Goal: Information Seeking & Learning: Compare options

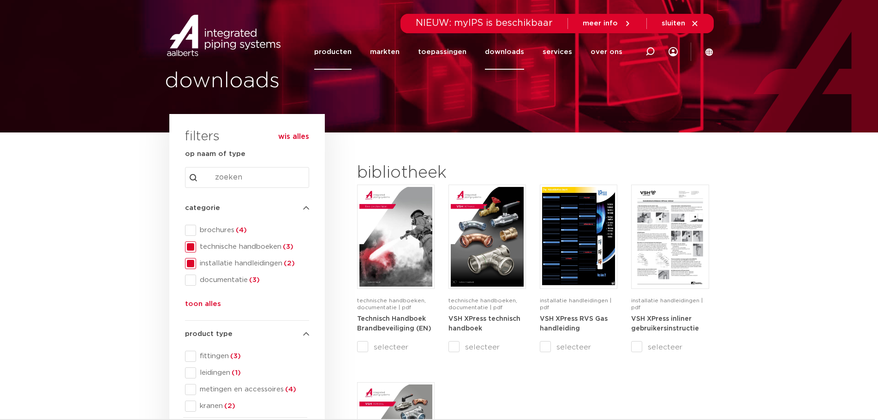
click at [341, 50] on link "producten" at bounding box center [332, 52] width 37 height 36
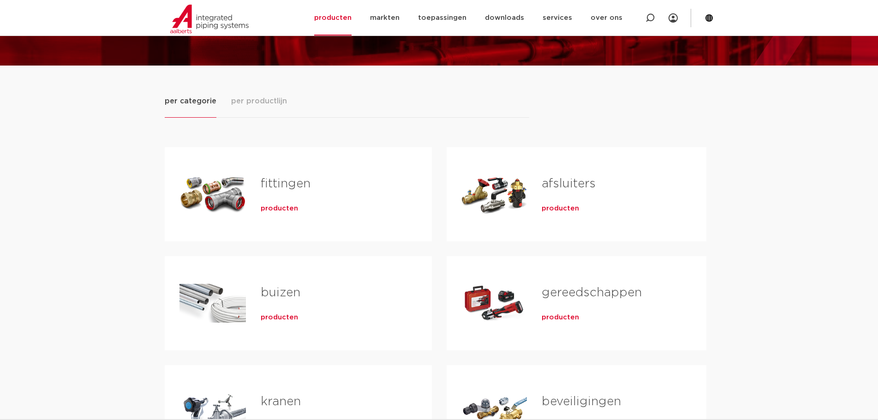
scroll to position [138, 0]
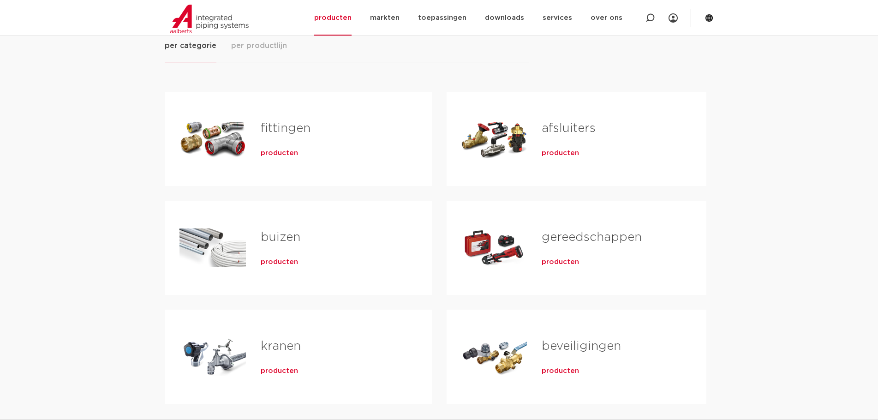
click at [280, 128] on link "fittingen" at bounding box center [286, 128] width 50 height 12
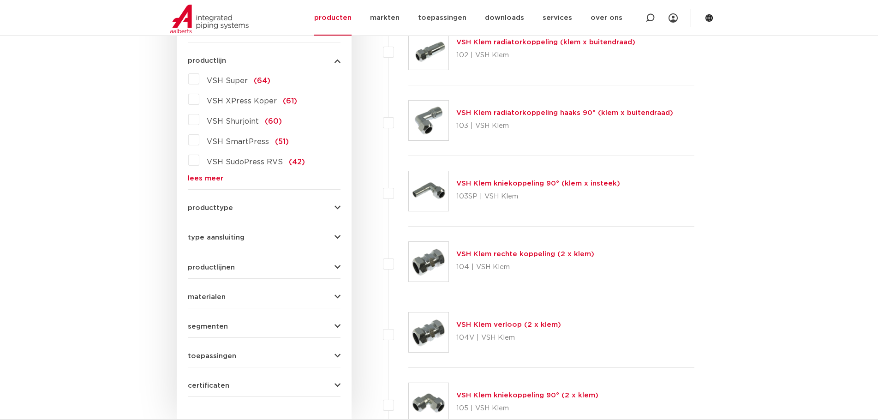
scroll to position [227, 0]
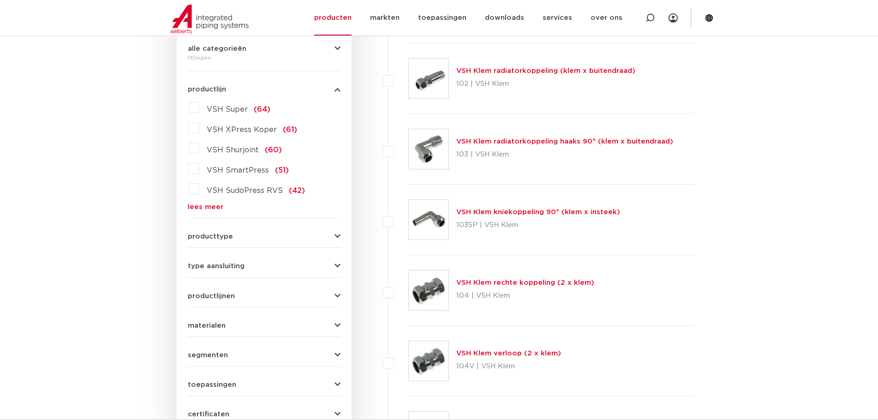
click at [197, 207] on link "lees meer" at bounding box center [264, 206] width 153 height 7
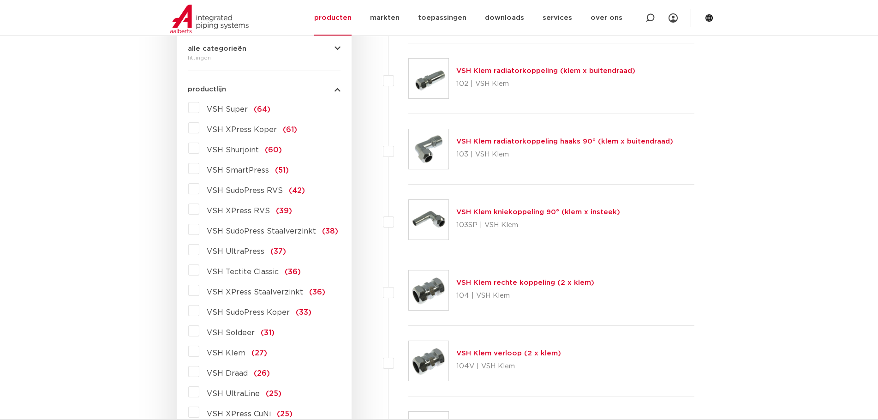
click at [199, 214] on label "VSH XPress RVS (39)" at bounding box center [245, 209] width 93 height 15
click at [0, 0] on input "VSH XPress RVS (39)" at bounding box center [0, 0] width 0 height 0
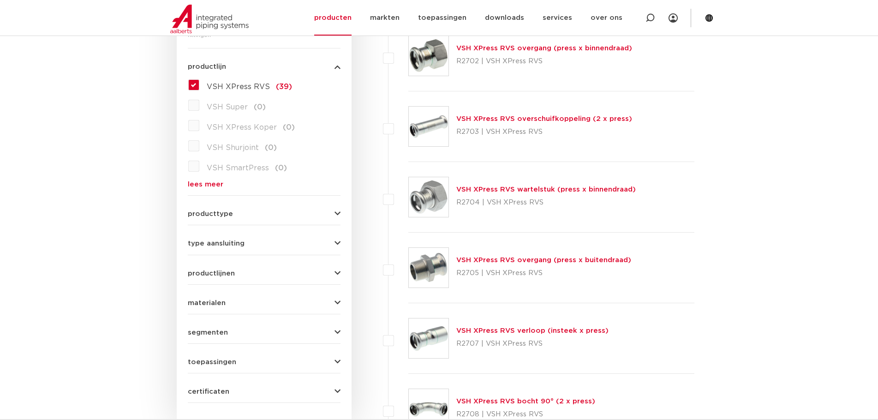
scroll to position [273, 0]
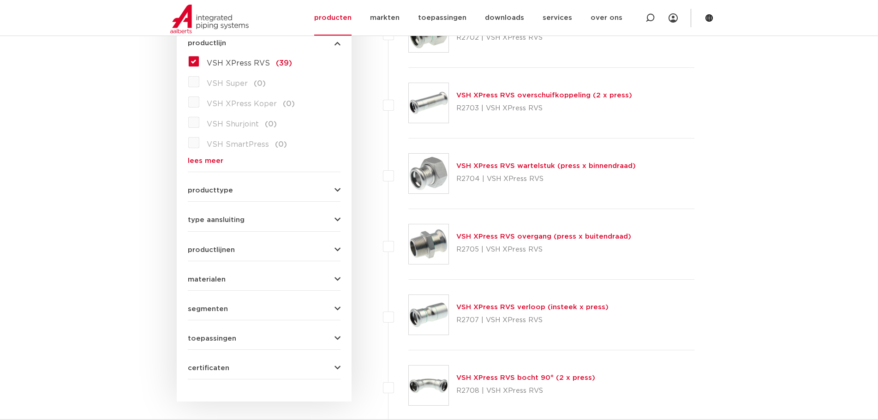
click at [497, 163] on link "VSH XPress RVS wartelstuk (press x binnendraad)" at bounding box center [545, 165] width 179 height 7
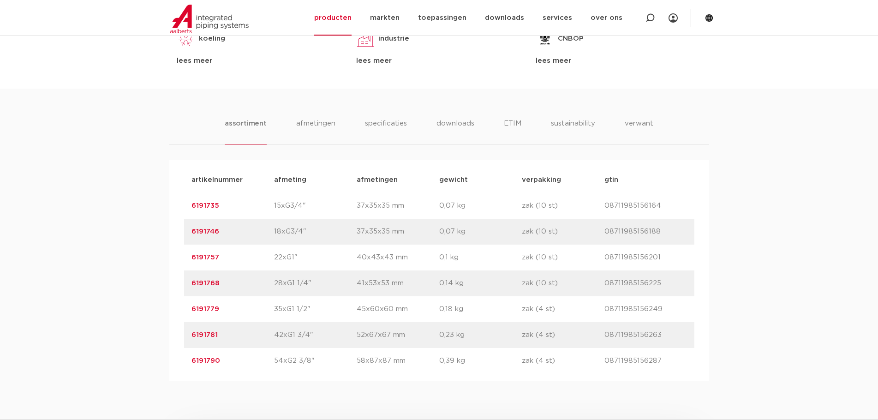
scroll to position [553, 0]
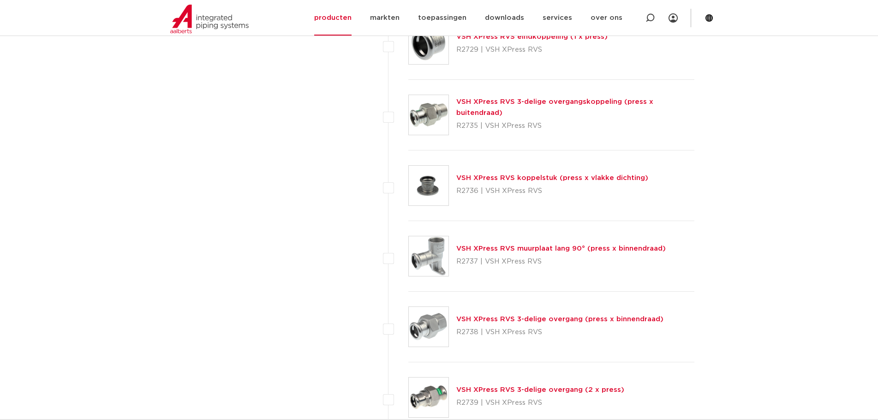
scroll to position [1887, 0]
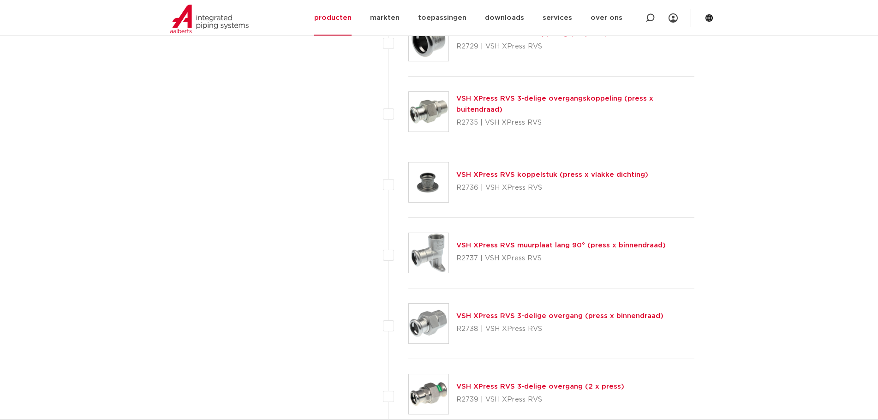
click at [516, 316] on link "VSH XPress RVS 3-delige overgang (press x binnendraad)" at bounding box center [559, 315] width 207 height 7
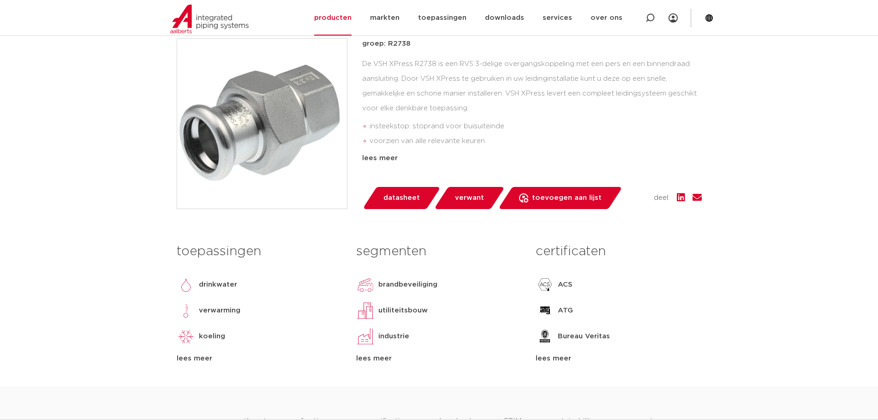
scroll to position [184, 0]
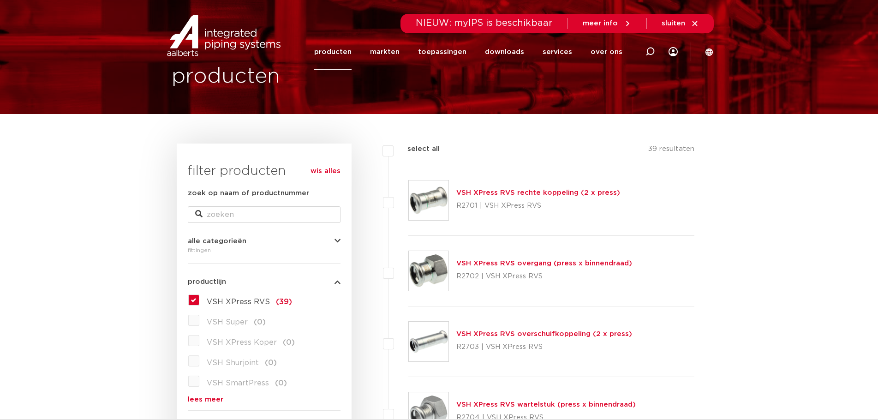
scroll to position [184, 0]
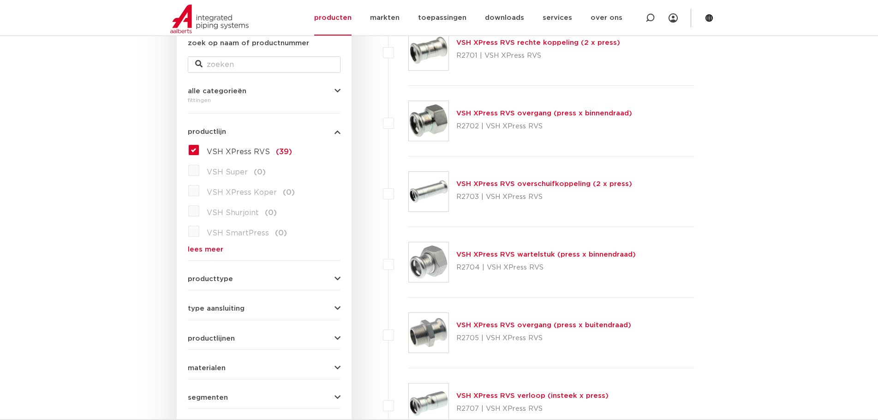
click at [511, 110] on link "VSH XPress RVS overgang (press x binnendraad)" at bounding box center [544, 113] width 176 height 7
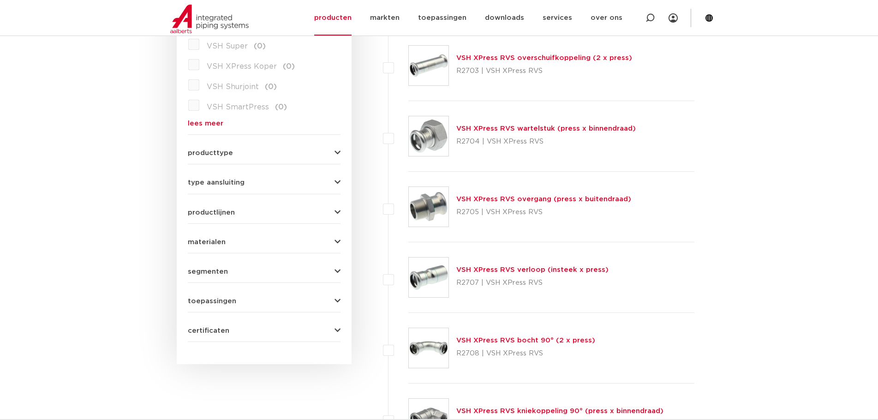
scroll to position [323, 0]
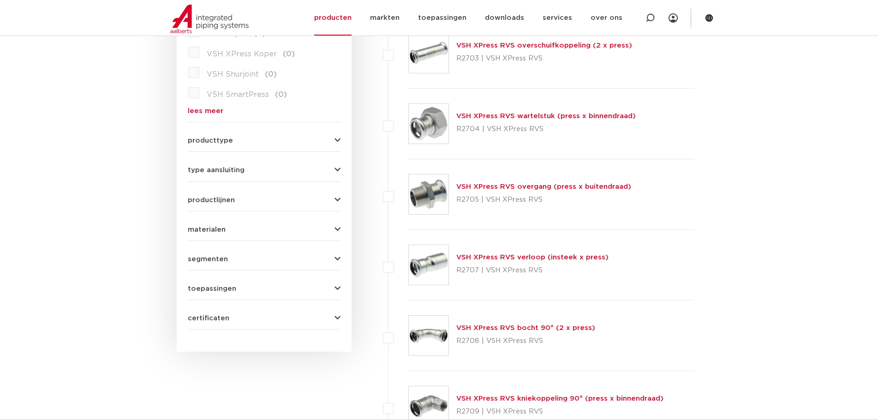
click at [503, 114] on link "VSH XPress RVS wartelstuk (press x binnendraad)" at bounding box center [545, 116] width 179 height 7
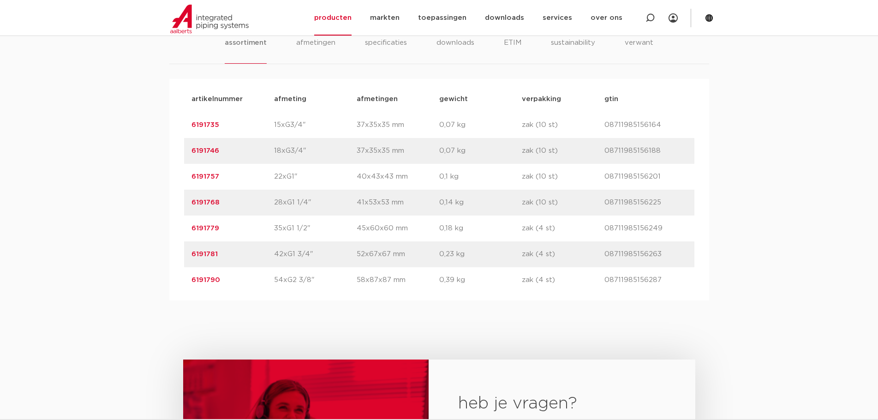
scroll to position [599, 0]
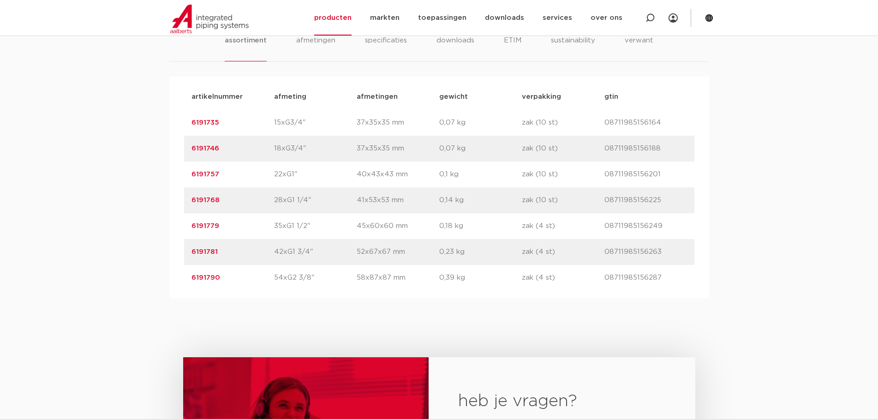
drag, startPoint x: 274, startPoint y: 277, endPoint x: 310, endPoint y: 279, distance: 36.0
click at [310, 279] on p "54xG2 3/8"" at bounding box center [315, 277] width 83 height 11
click at [193, 275] on link "6191790" at bounding box center [205, 277] width 29 height 7
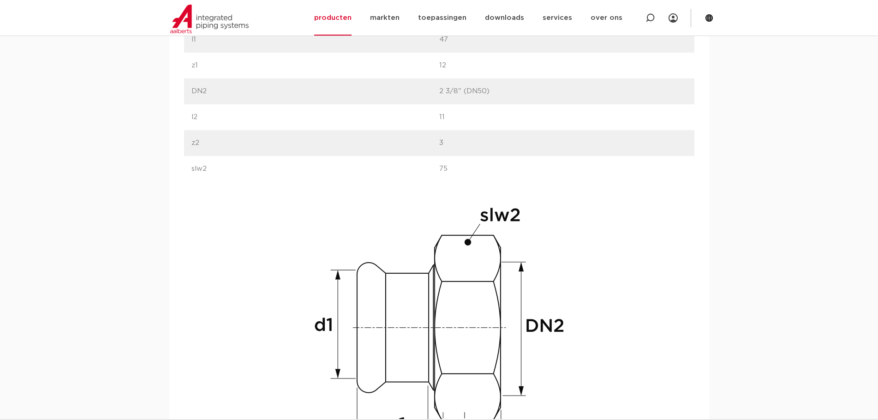
scroll to position [738, 0]
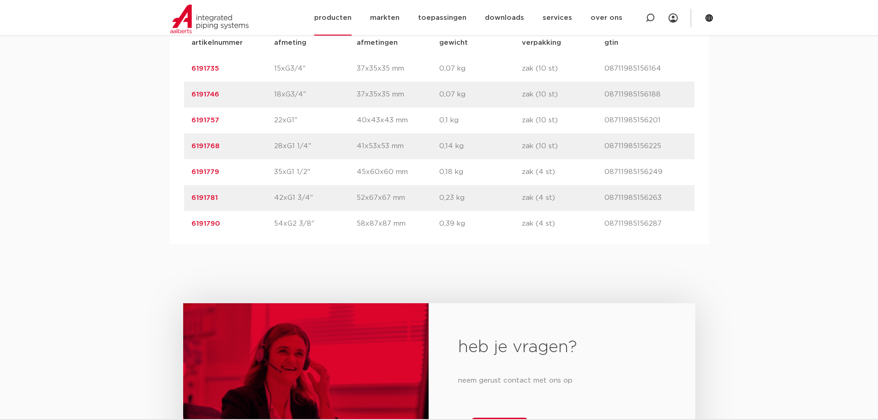
scroll to position [692, 0]
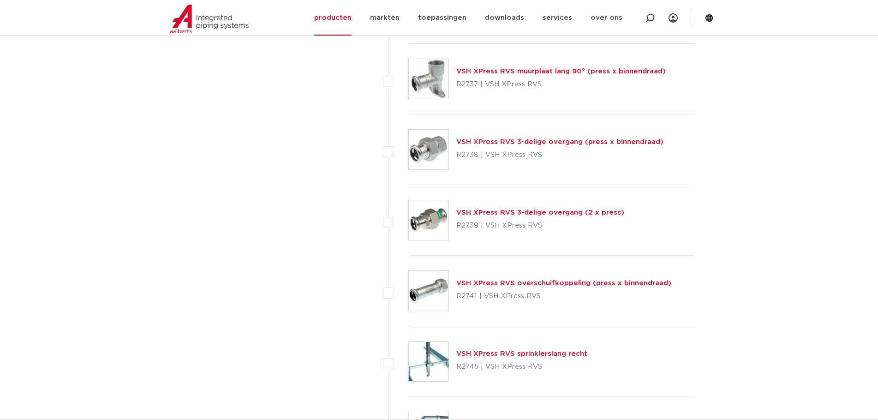
scroll to position [2071, 0]
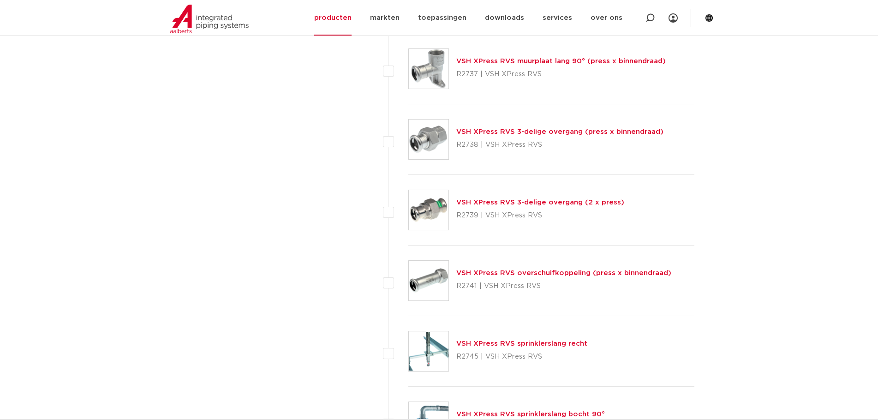
click at [462, 129] on link "VSH XPress RVS 3-delige overgang (press x binnendraad)" at bounding box center [559, 131] width 207 height 7
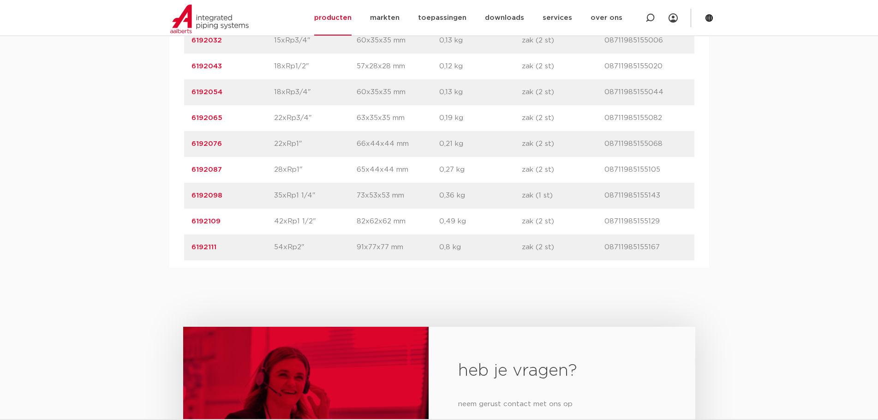
scroll to position [738, 0]
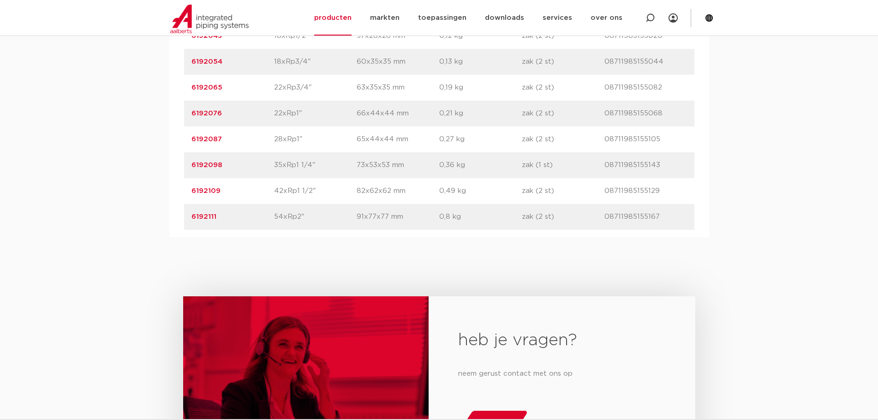
click at [294, 215] on p "54xRp2"" at bounding box center [315, 216] width 83 height 11
click at [293, 215] on p "54xRp2"" at bounding box center [315, 216] width 83 height 11
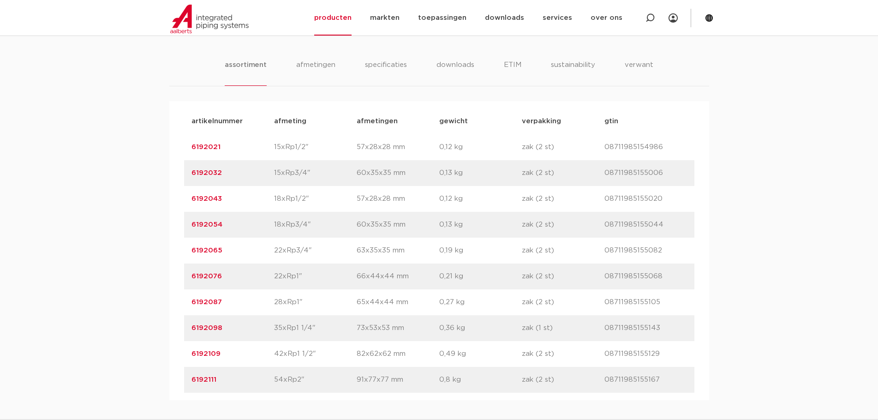
scroll to position [599, 0]
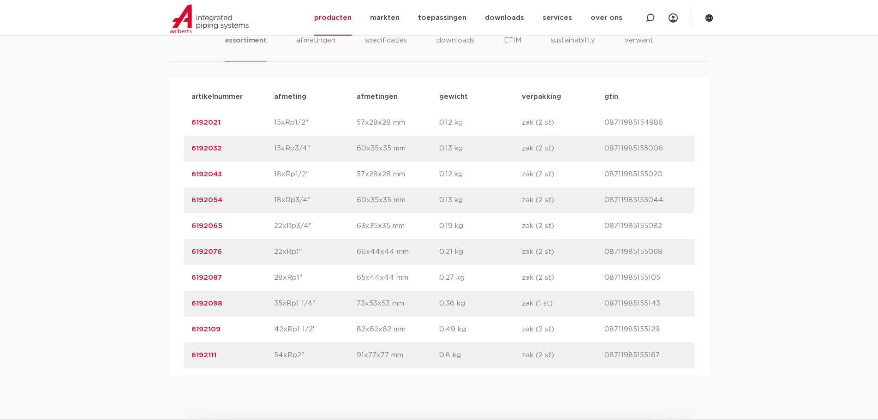
click at [199, 352] on link "6192111" at bounding box center [203, 354] width 25 height 7
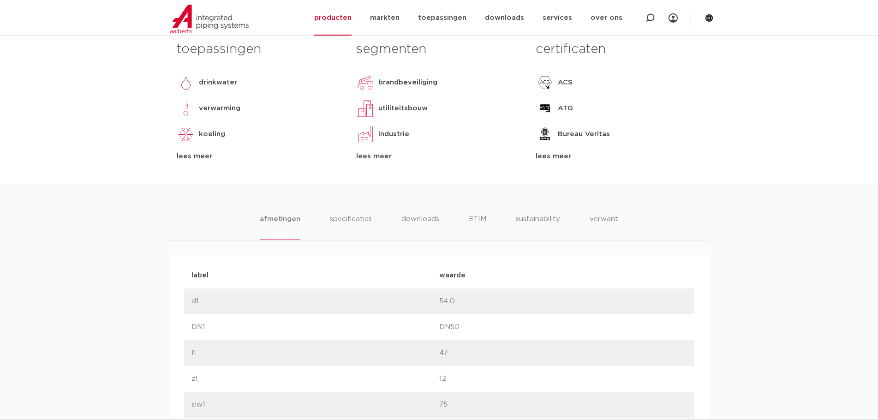
scroll to position [415, 0]
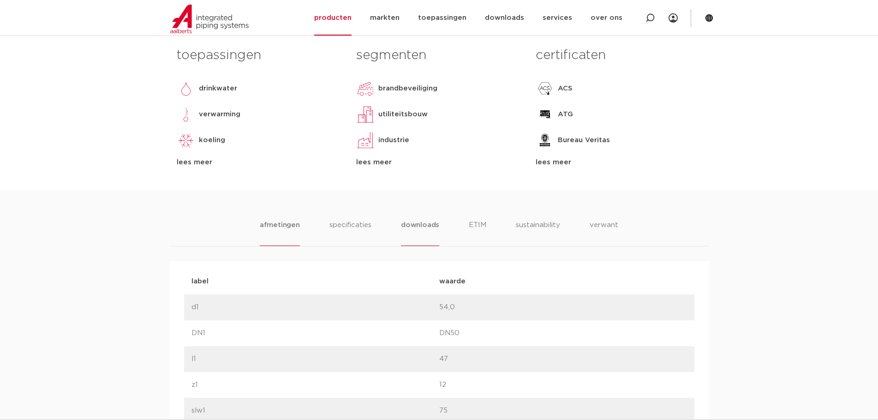
click at [418, 235] on li "downloads" at bounding box center [420, 232] width 38 height 26
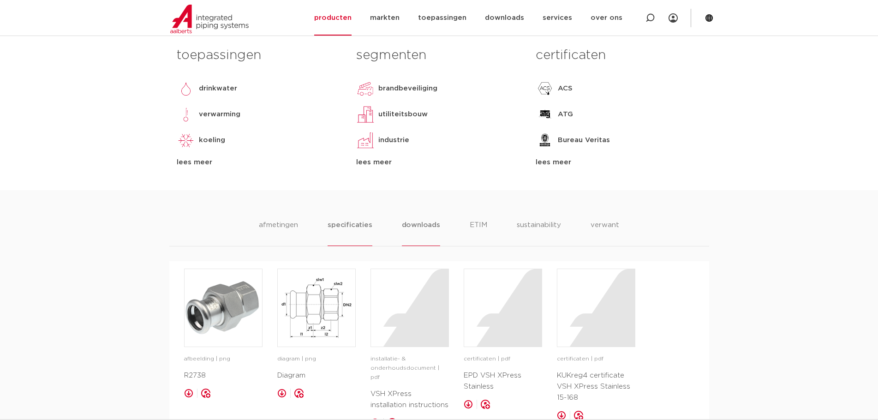
click at [362, 231] on li "specificaties" at bounding box center [349, 232] width 44 height 26
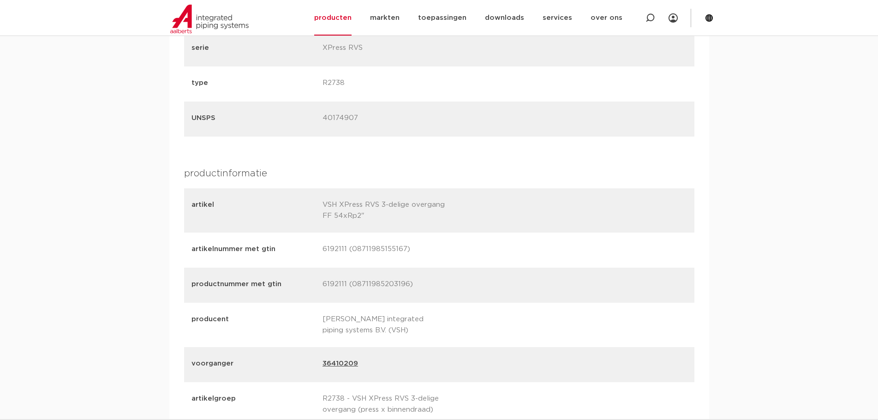
scroll to position [1107, 0]
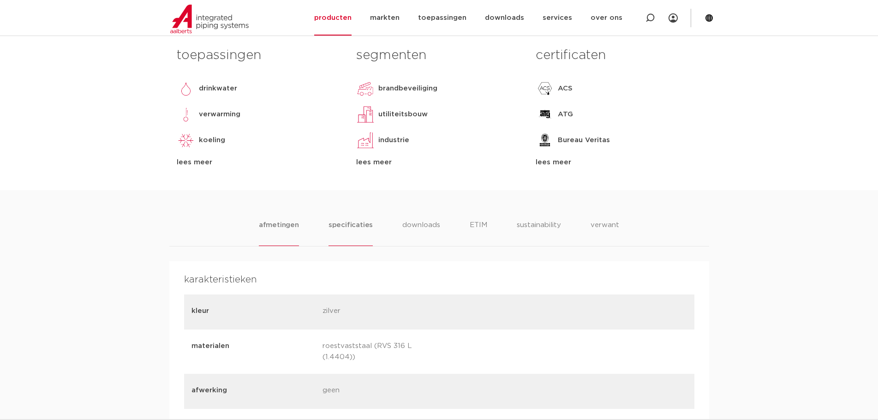
click at [271, 230] on li "afmetingen" at bounding box center [279, 232] width 40 height 26
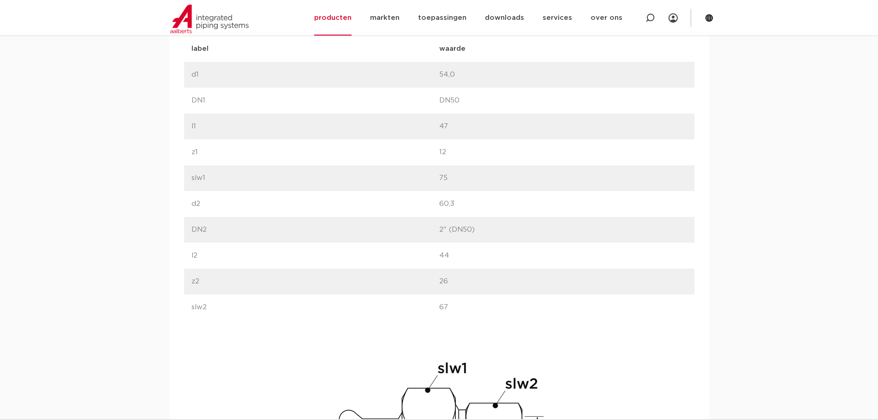
scroll to position [646, 0]
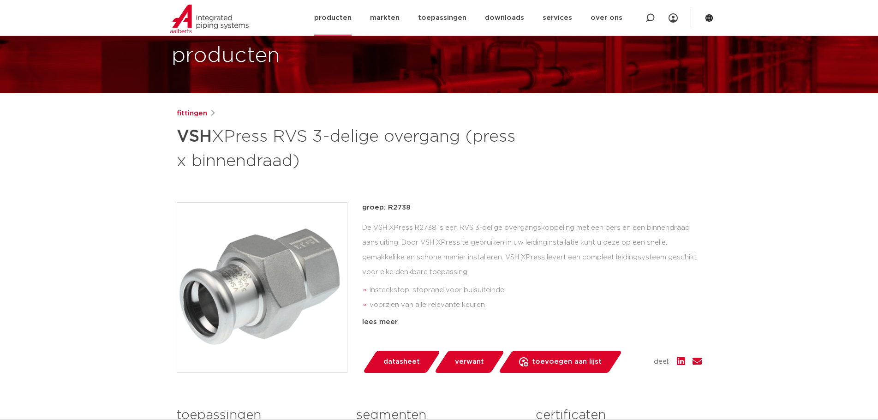
scroll to position [46, 0]
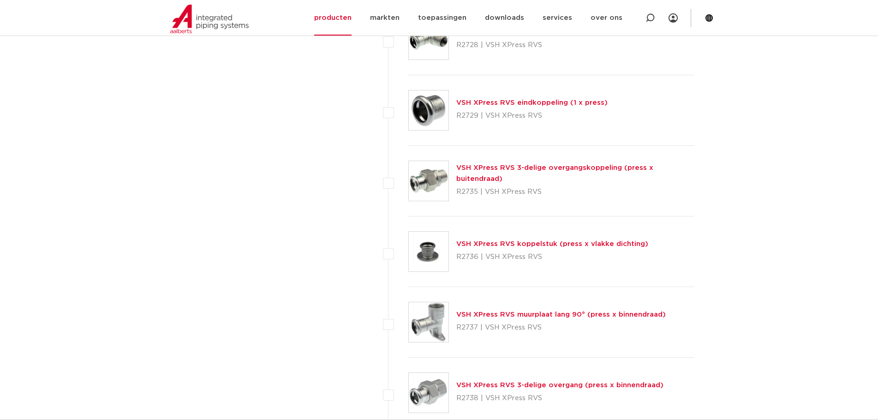
scroll to position [1794, 0]
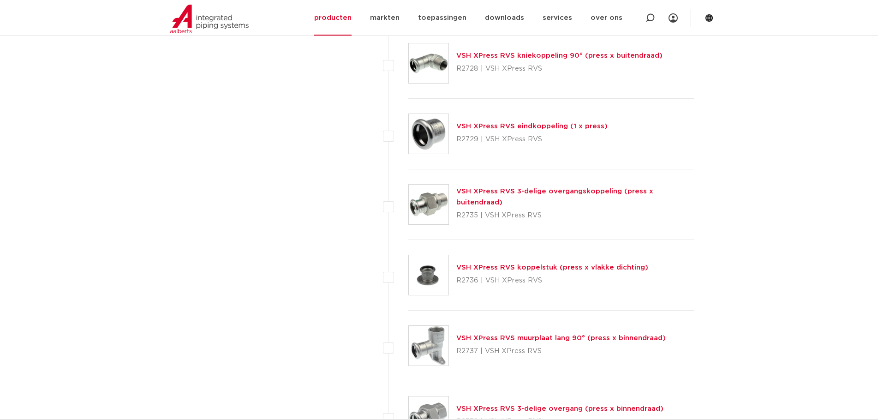
click at [505, 197] on link "VSH XPress RVS 3-delige overgangskoppeling (press x buitendraad)" at bounding box center [554, 197] width 197 height 18
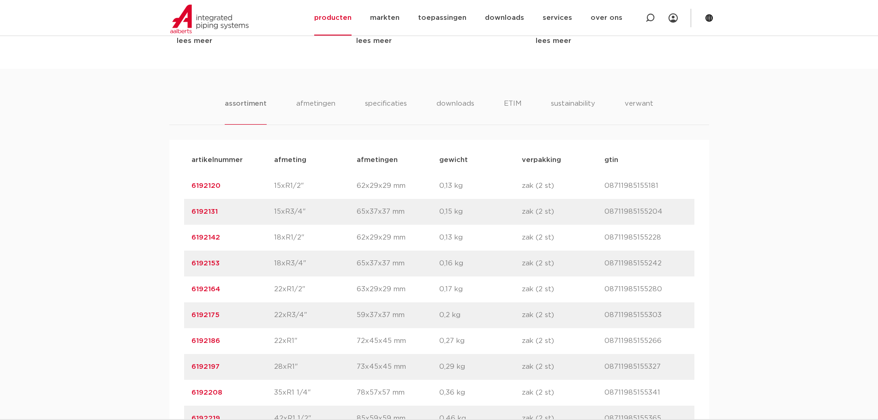
scroll to position [646, 0]
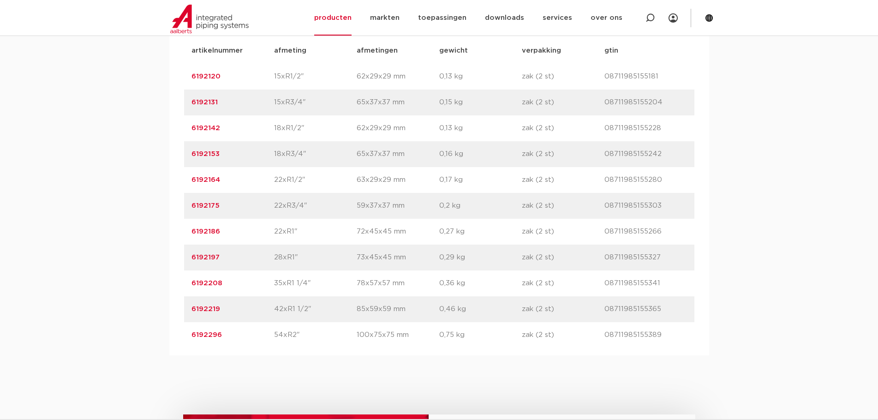
drag, startPoint x: 296, startPoint y: 332, endPoint x: 284, endPoint y: 336, distance: 12.8
click at [284, 336] on p "54xR2"" at bounding box center [315, 334] width 83 height 11
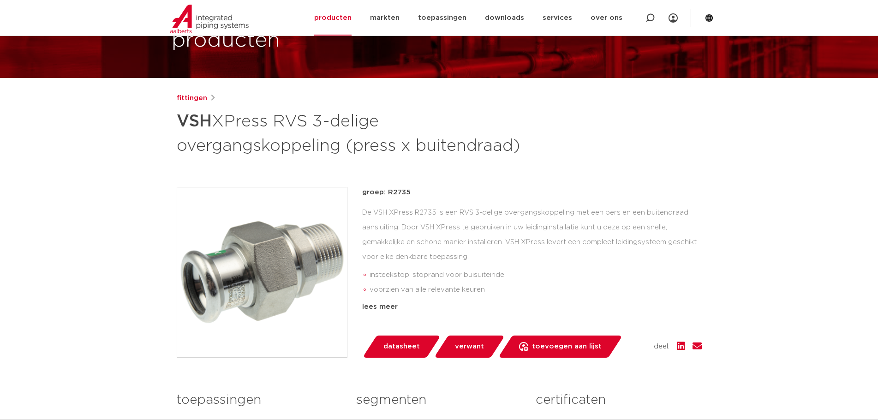
scroll to position [92, 0]
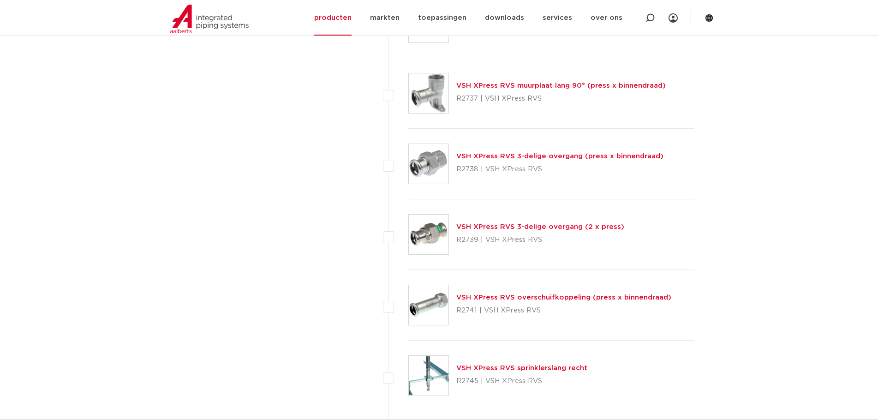
scroll to position [2071, 0]
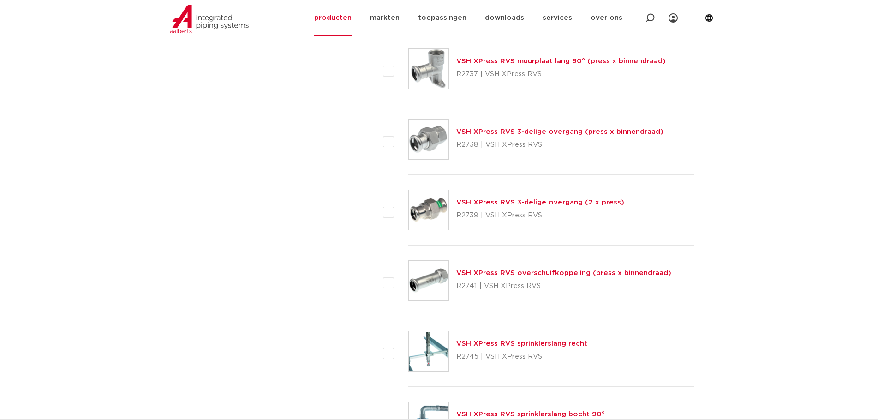
click at [516, 204] on link "VSH XPress RVS 3-delige overgang (2 x press)" at bounding box center [540, 202] width 168 height 7
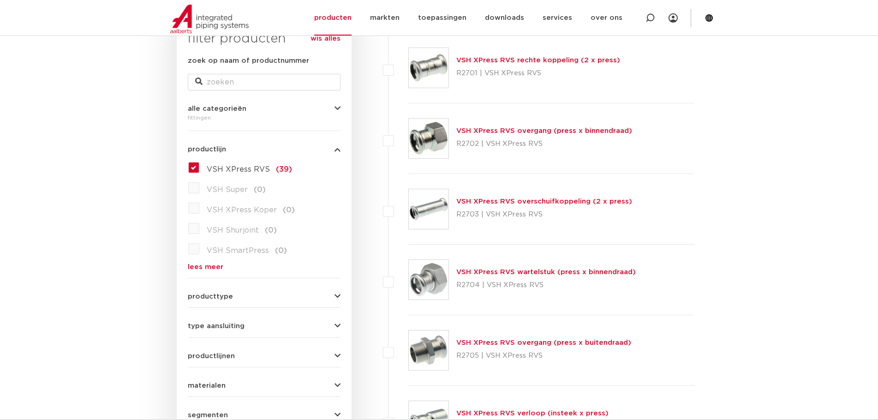
scroll to position [323, 0]
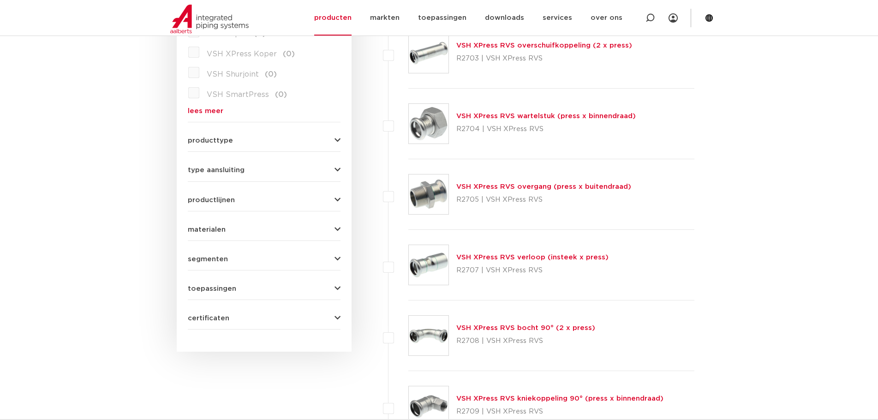
click at [511, 116] on link "VSH XPress RVS wartelstuk (press x binnendraad)" at bounding box center [545, 116] width 179 height 7
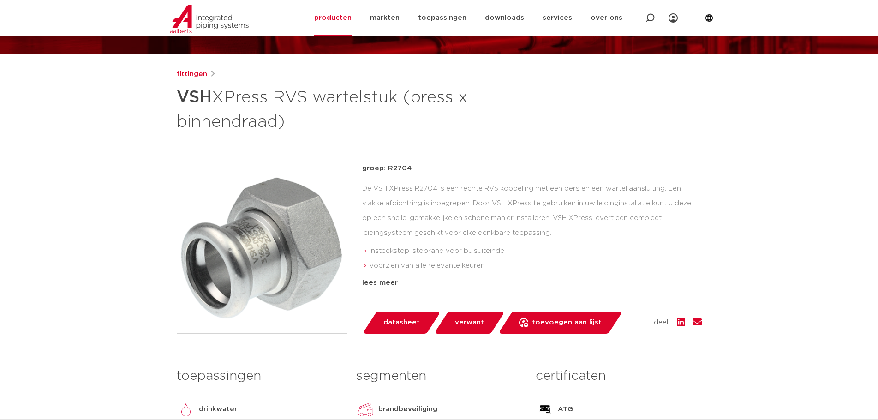
scroll to position [92, 0]
